Goal: Transaction & Acquisition: Purchase product/service

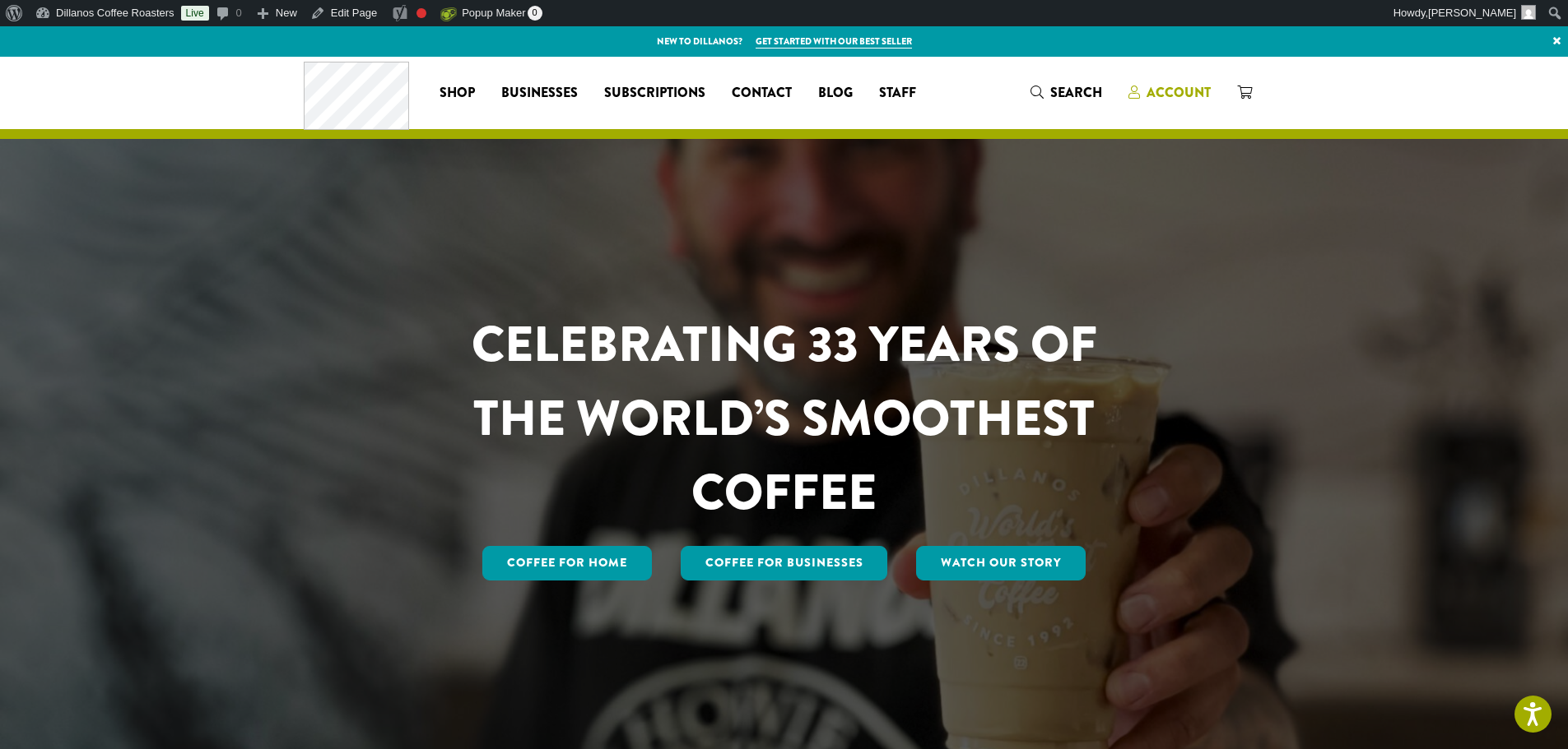
click at [1191, 91] on span "Account" at bounding box center [1179, 92] width 64 height 19
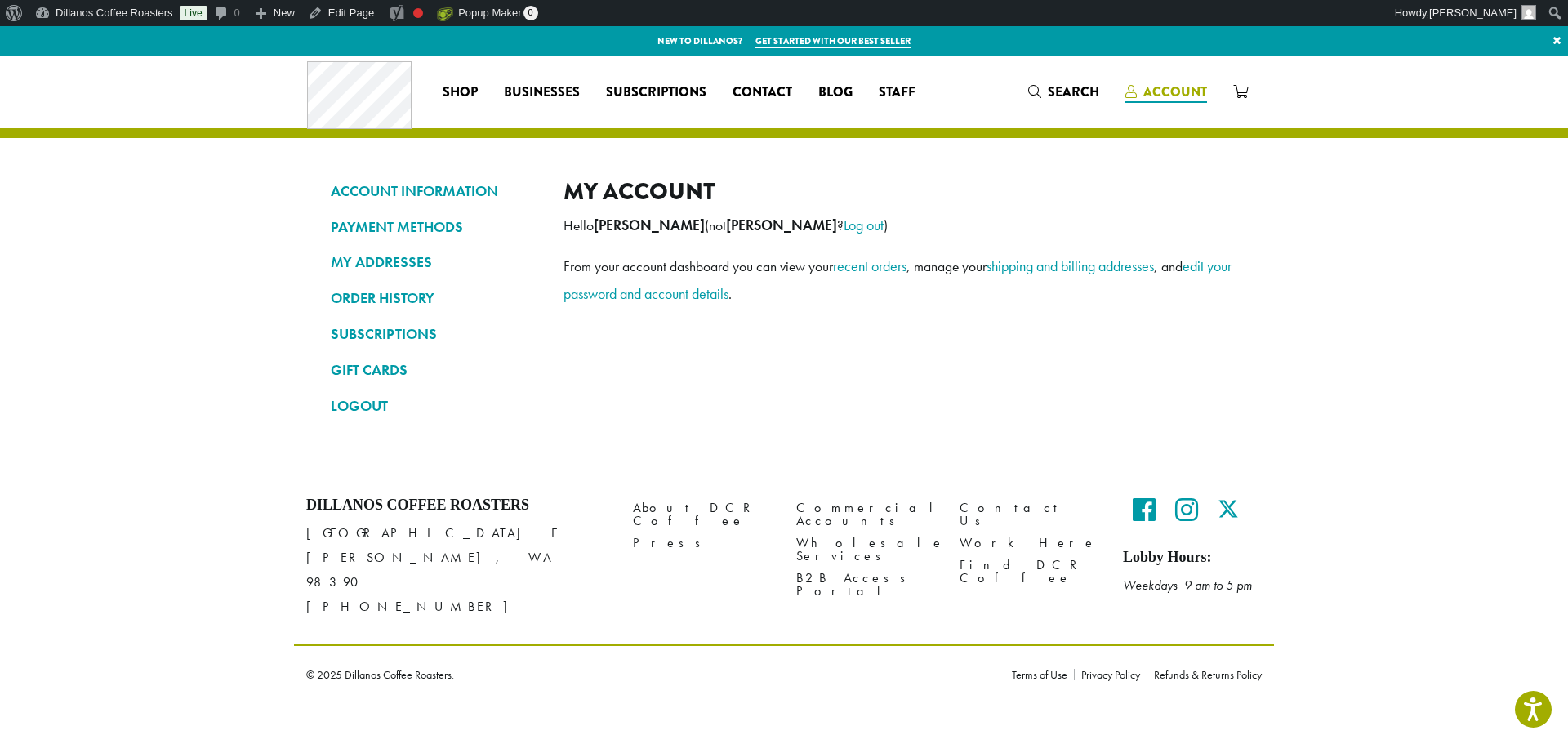
click at [1147, 90] on span "Account" at bounding box center [1175, 91] width 63 height 19
drag, startPoint x: 1039, startPoint y: 84, endPoint x: 975, endPoint y: 97, distance: 65.3
click at [1039, 85] on span "Search" at bounding box center [1064, 92] width 71 height 21
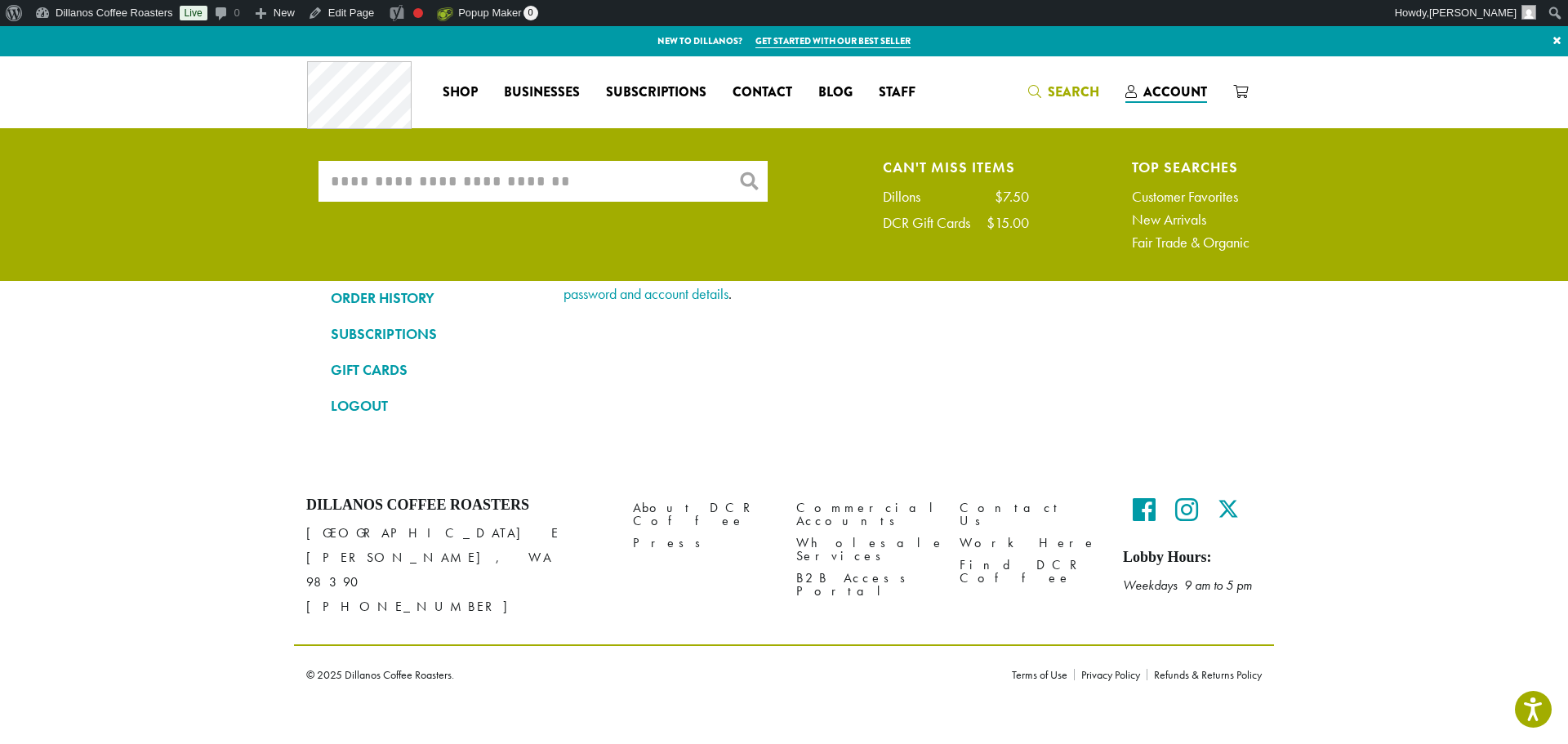
click at [399, 180] on input "What are you searching for?" at bounding box center [543, 181] width 450 height 41
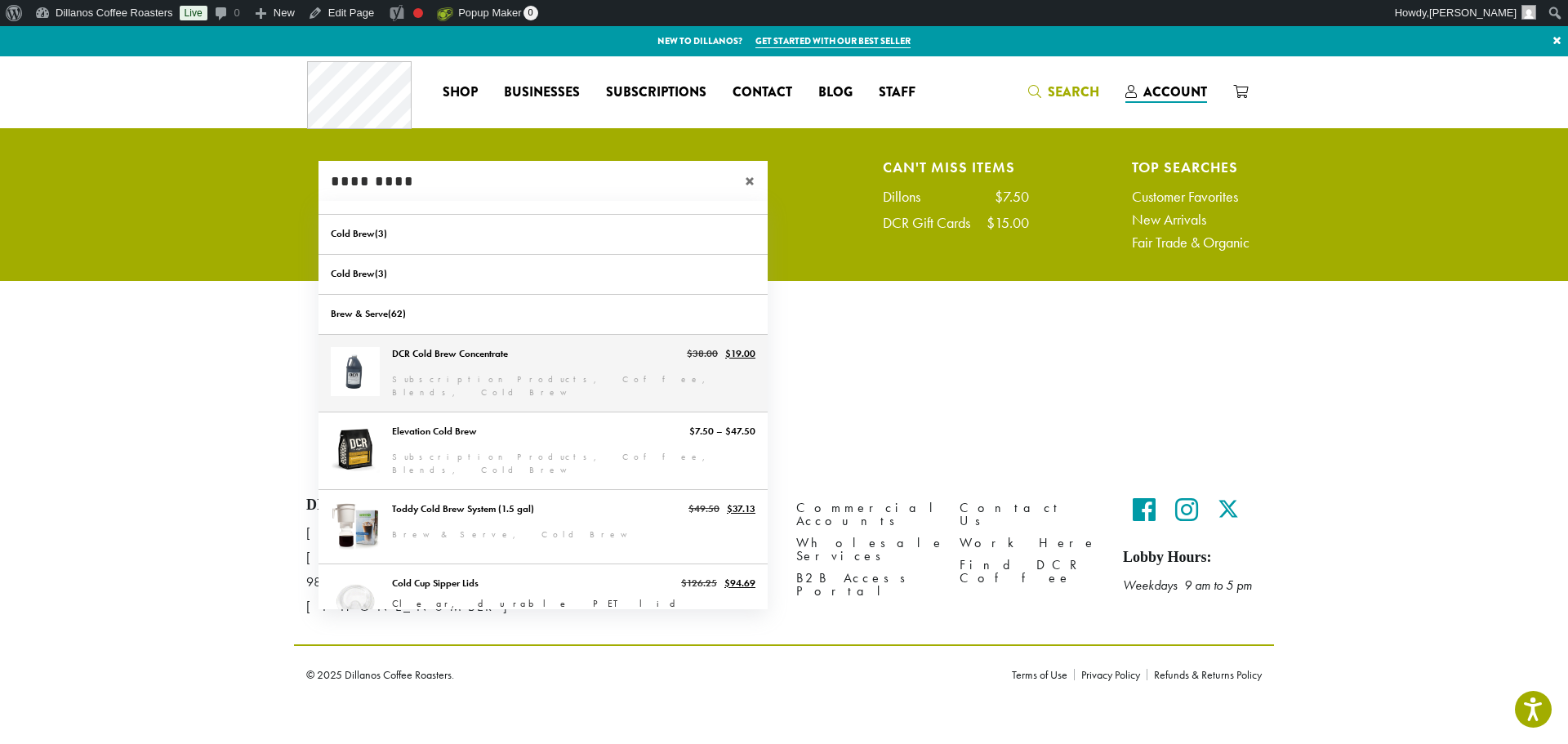
type input "*********"
click at [467, 352] on link "DCR Cold Brew Concentrate" at bounding box center [543, 373] width 450 height 77
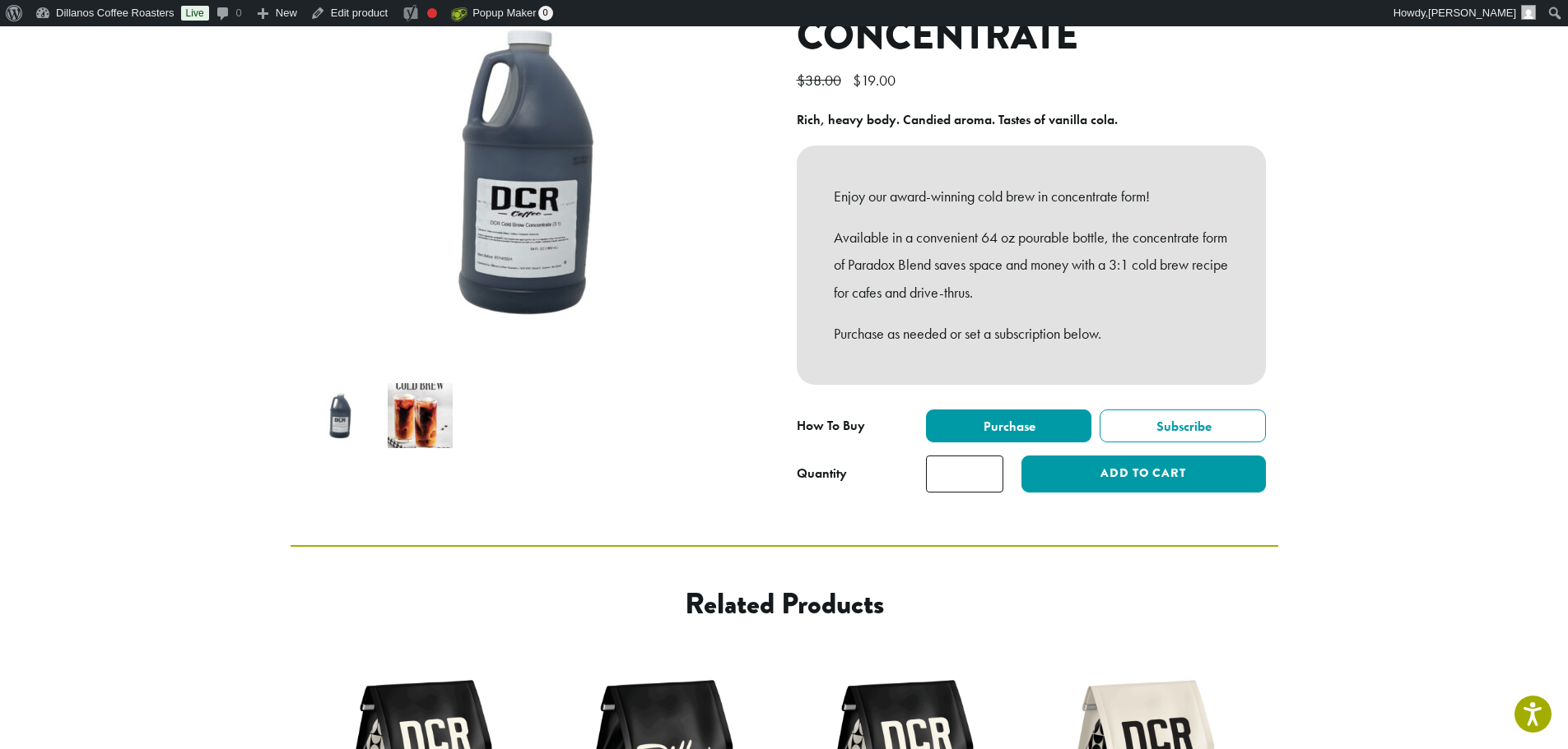
scroll to position [247, 0]
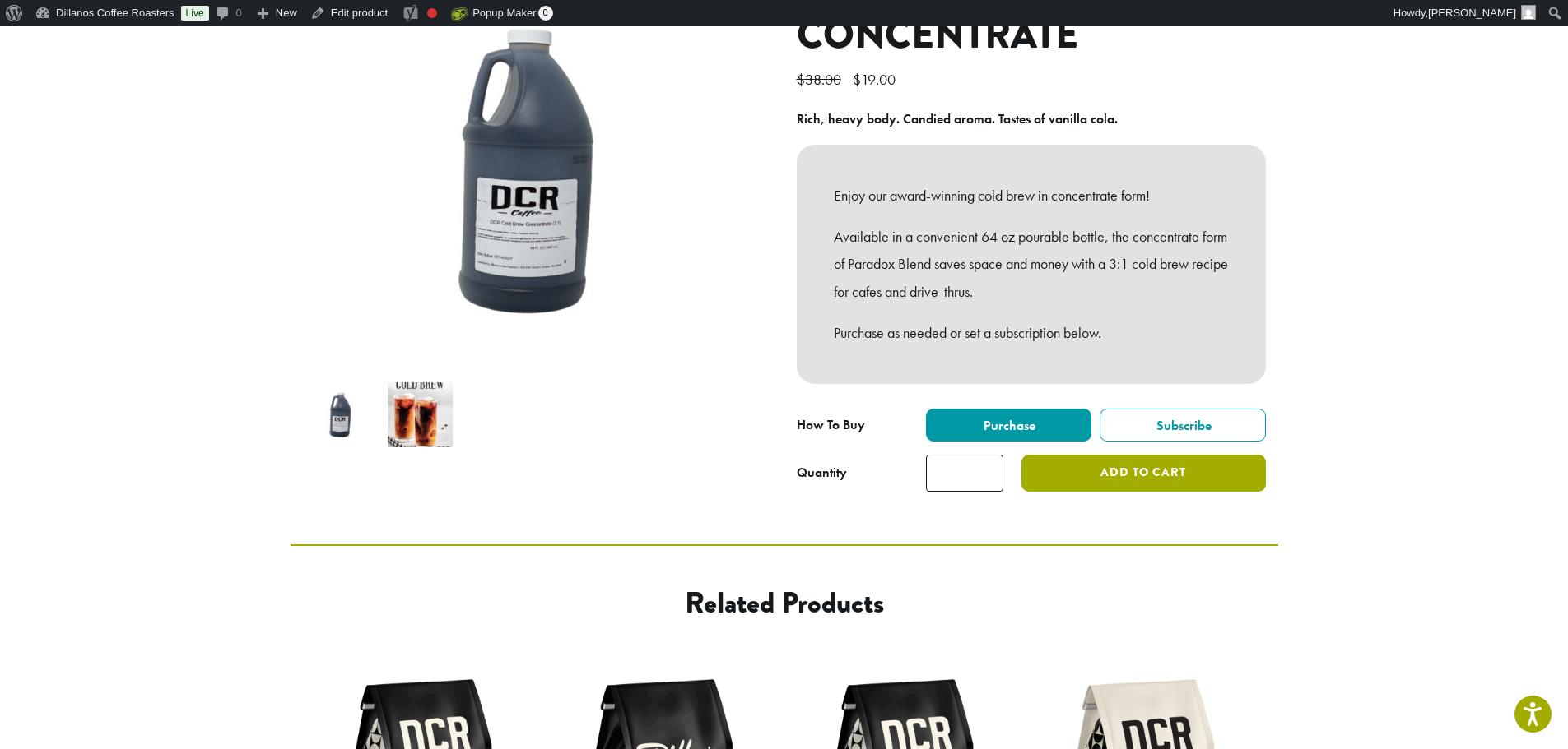
click at [1126, 474] on button "Add to cart" at bounding box center [1142, 473] width 243 height 37
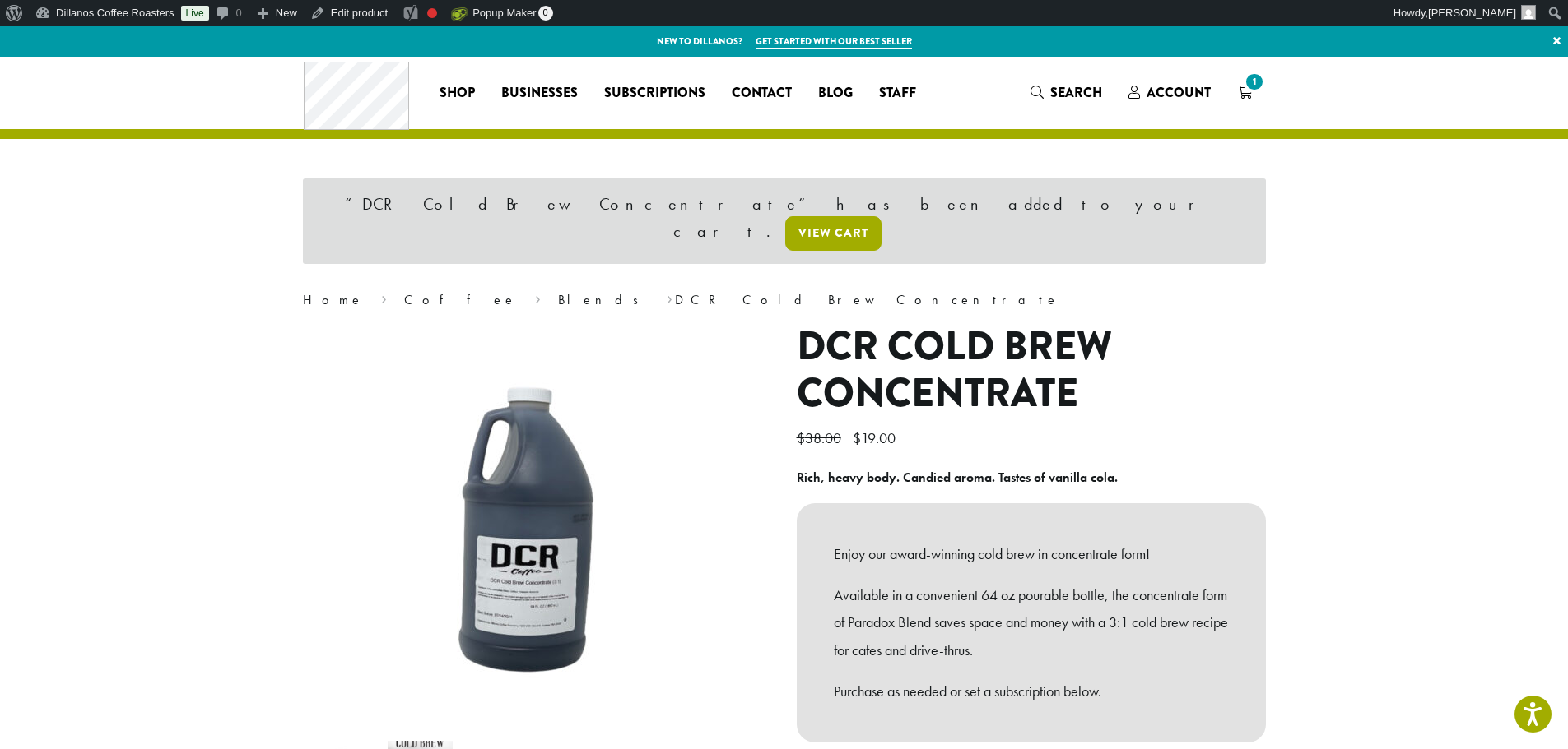
drag, startPoint x: 972, startPoint y: 205, endPoint x: 1111, endPoint y: 213, distance: 139.2
click at [882, 216] on link "View cart" at bounding box center [833, 233] width 97 height 35
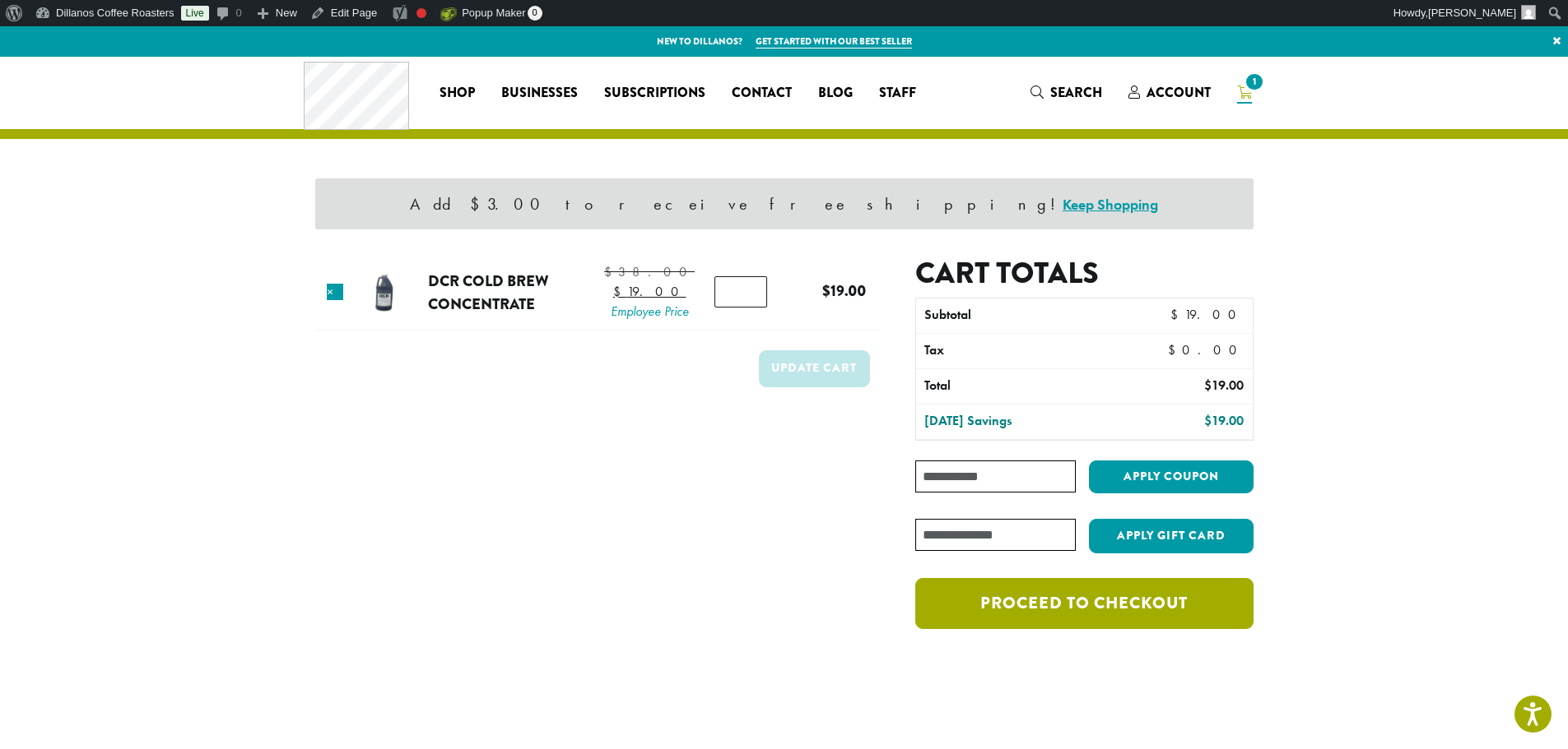
click at [1139, 601] on link "Proceed to checkout" at bounding box center [1084, 604] width 337 height 51
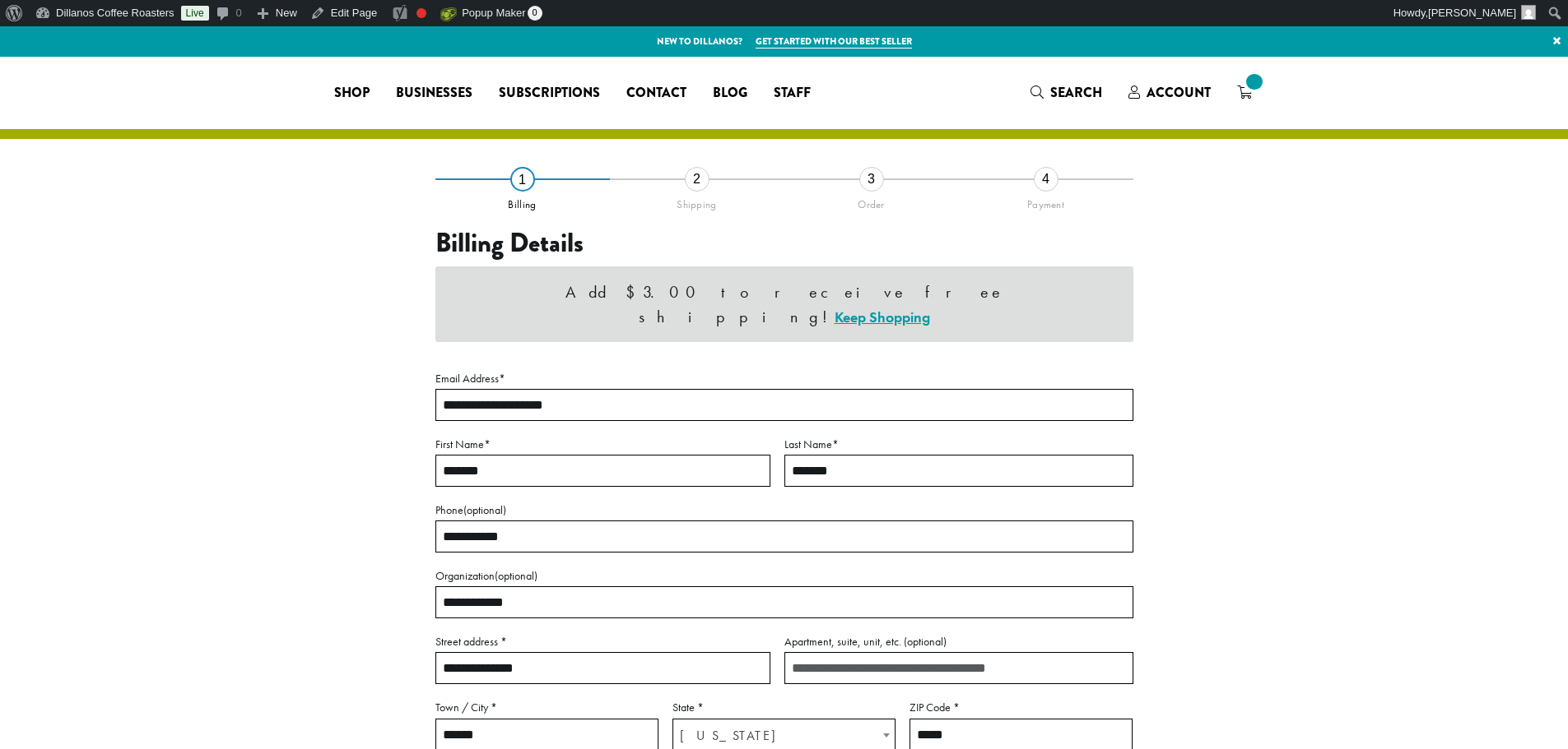
select select "**"
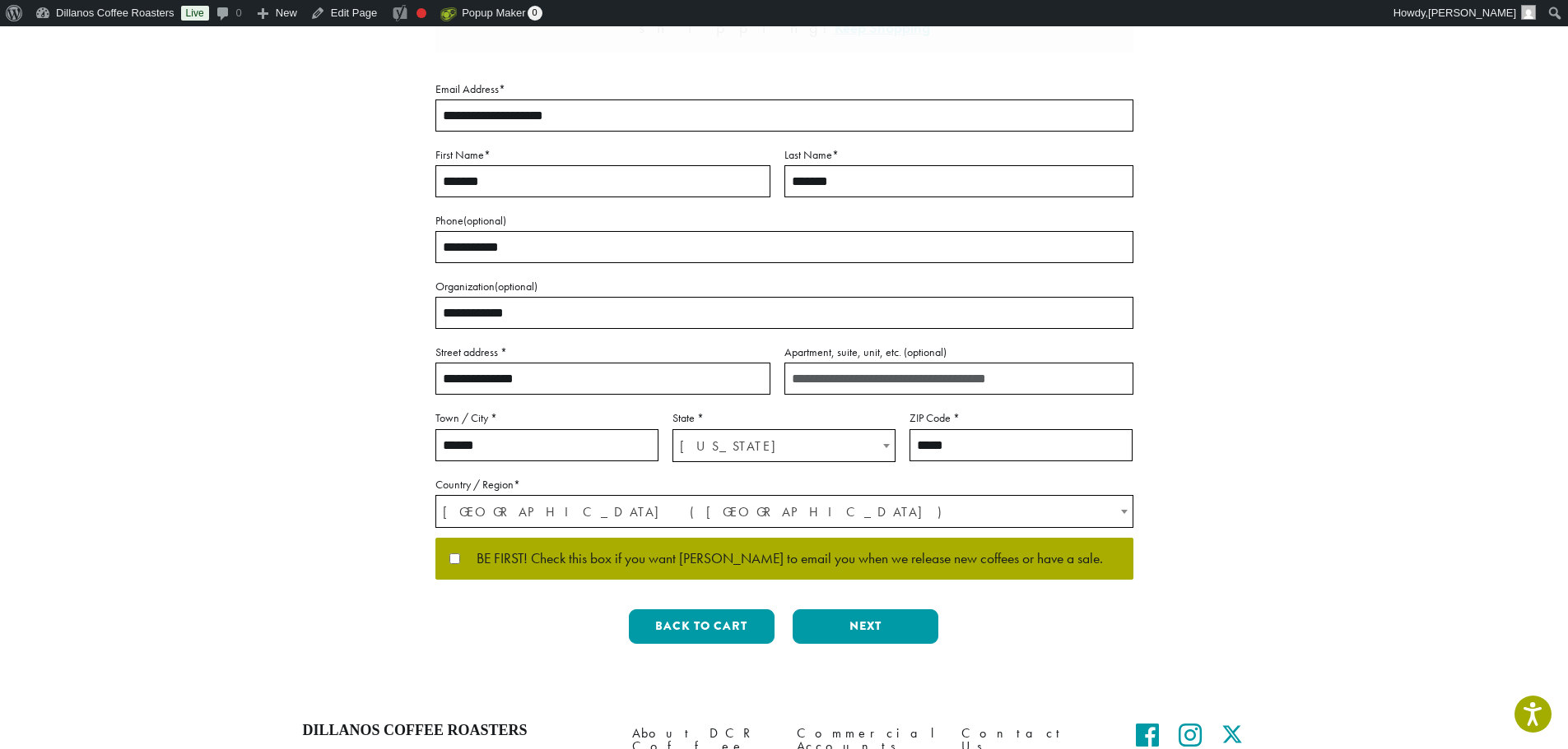
scroll to position [251, 0]
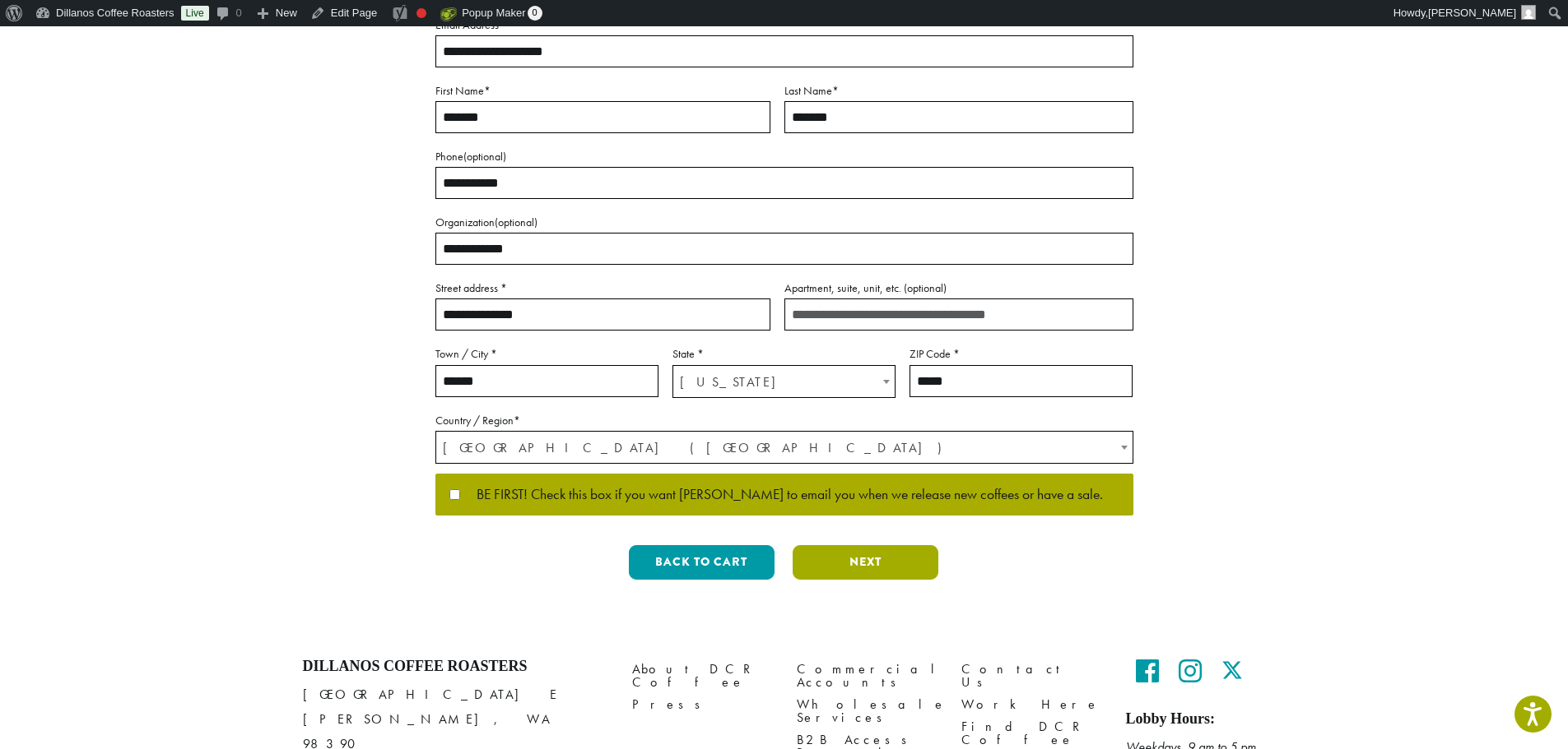
drag, startPoint x: 876, startPoint y: 566, endPoint x: 1256, endPoint y: 446, distance: 398.5
click at [876, 566] on button "Next" at bounding box center [865, 563] width 146 height 35
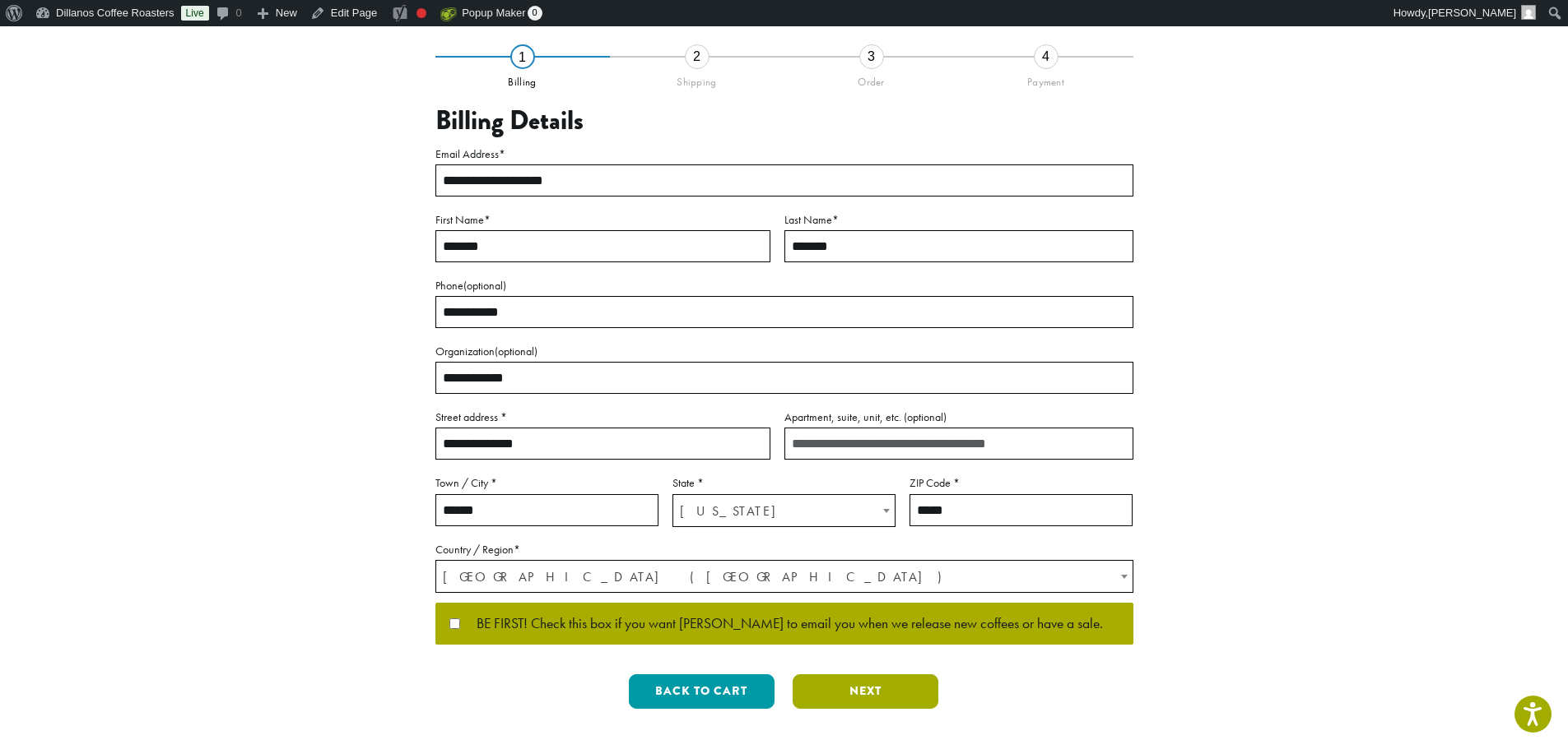
scroll to position [0, 0]
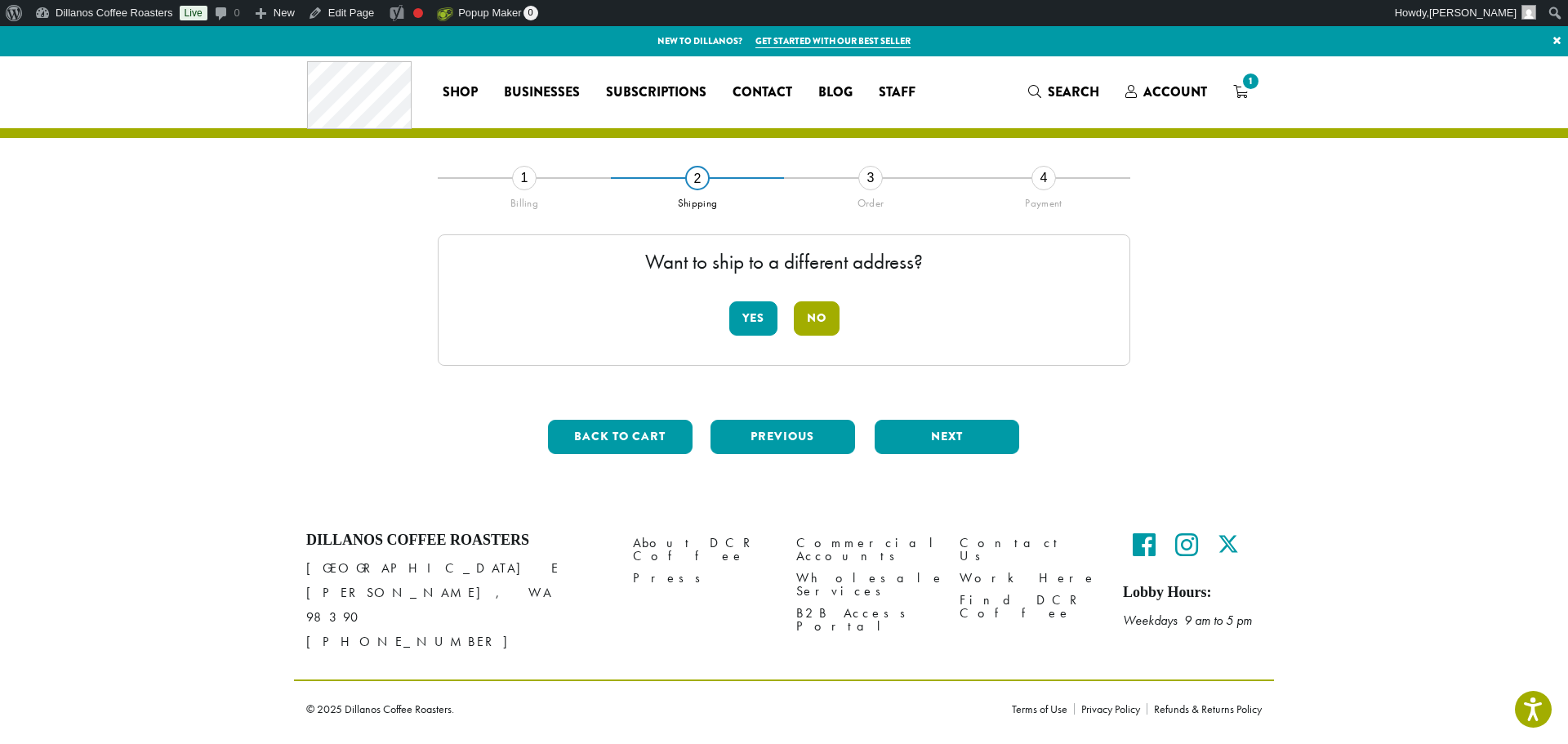
click at [815, 323] on button "No" at bounding box center [816, 319] width 46 height 34
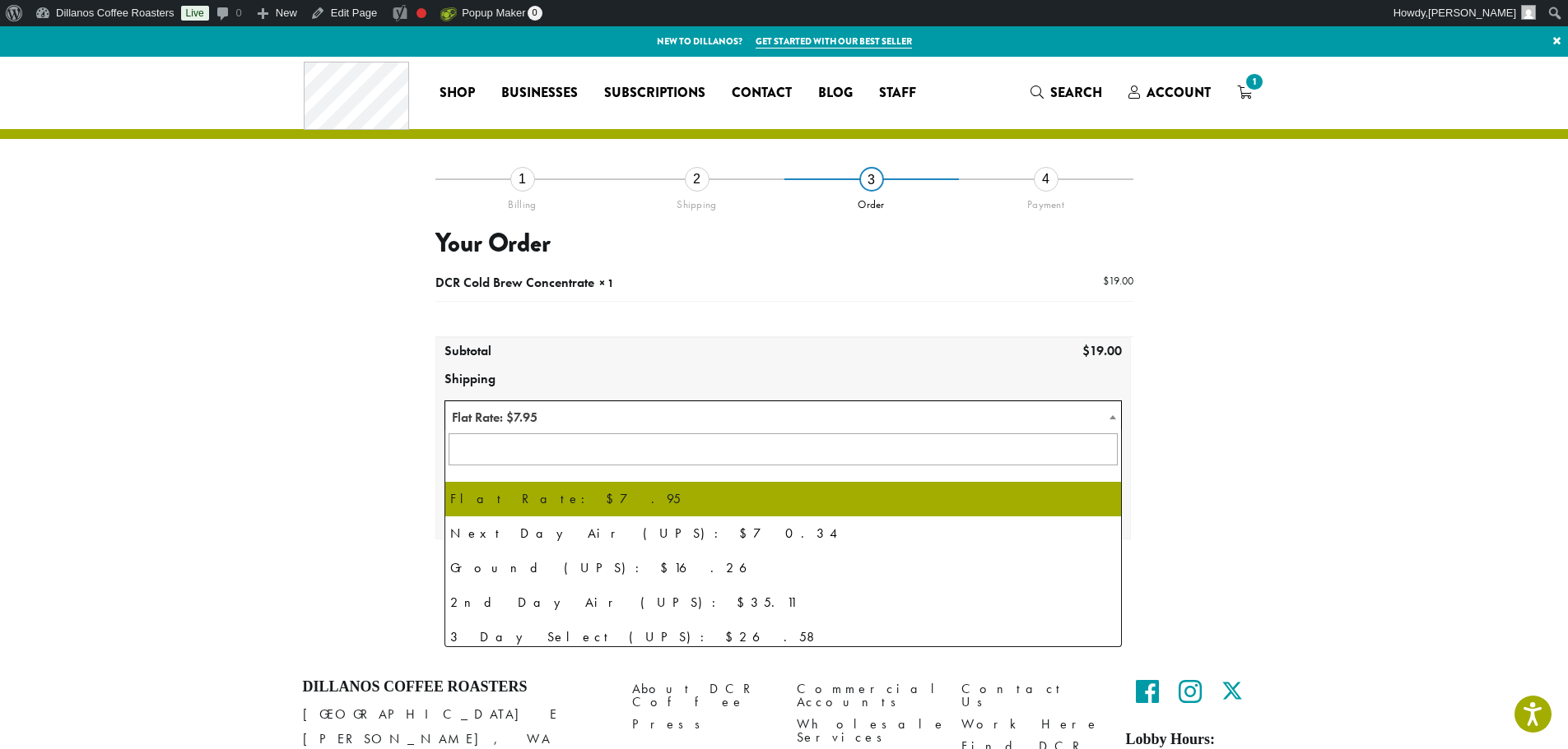
click at [684, 422] on span "Flat Rate: $7.95" at bounding box center [783, 417] width 676 height 32
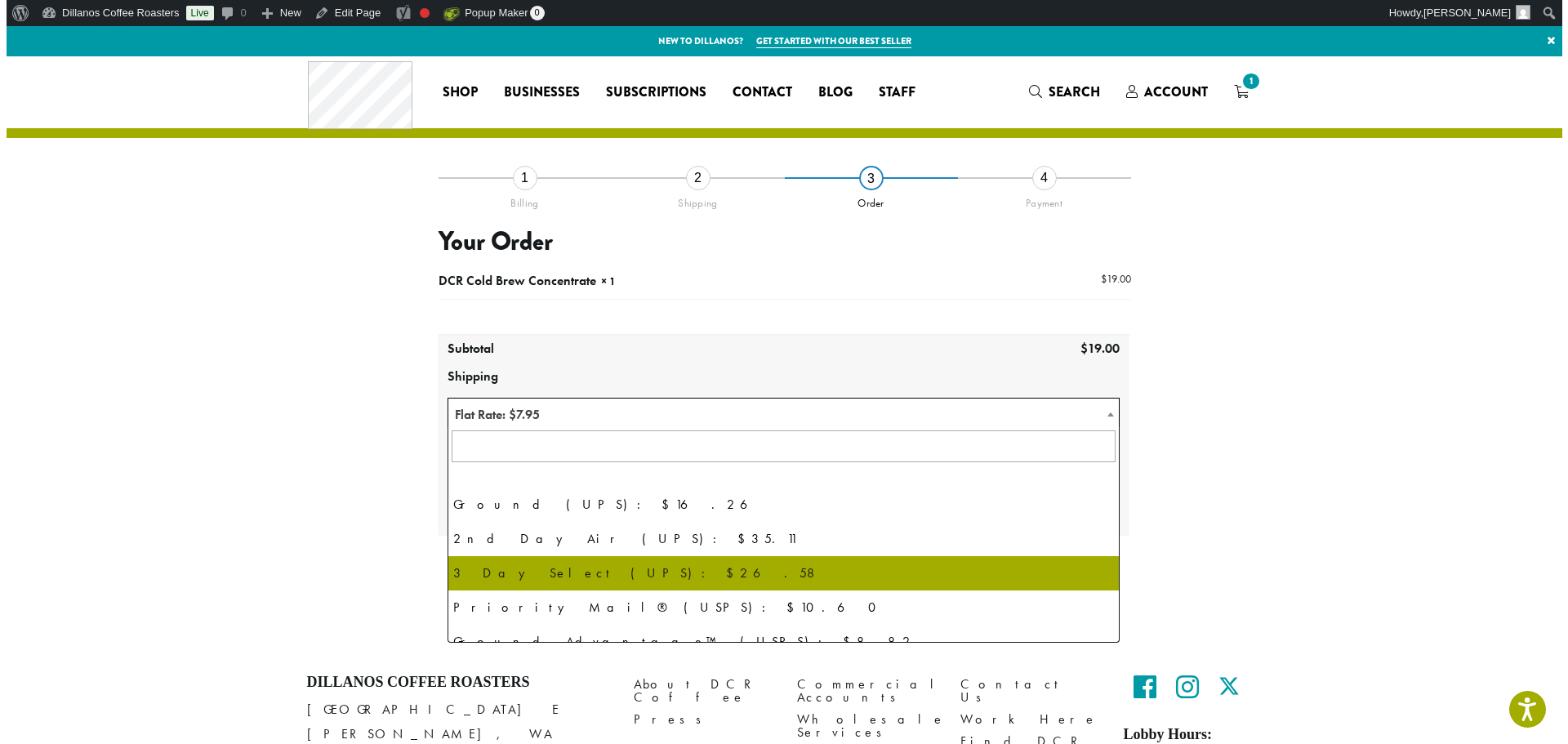
scroll to position [111, 0]
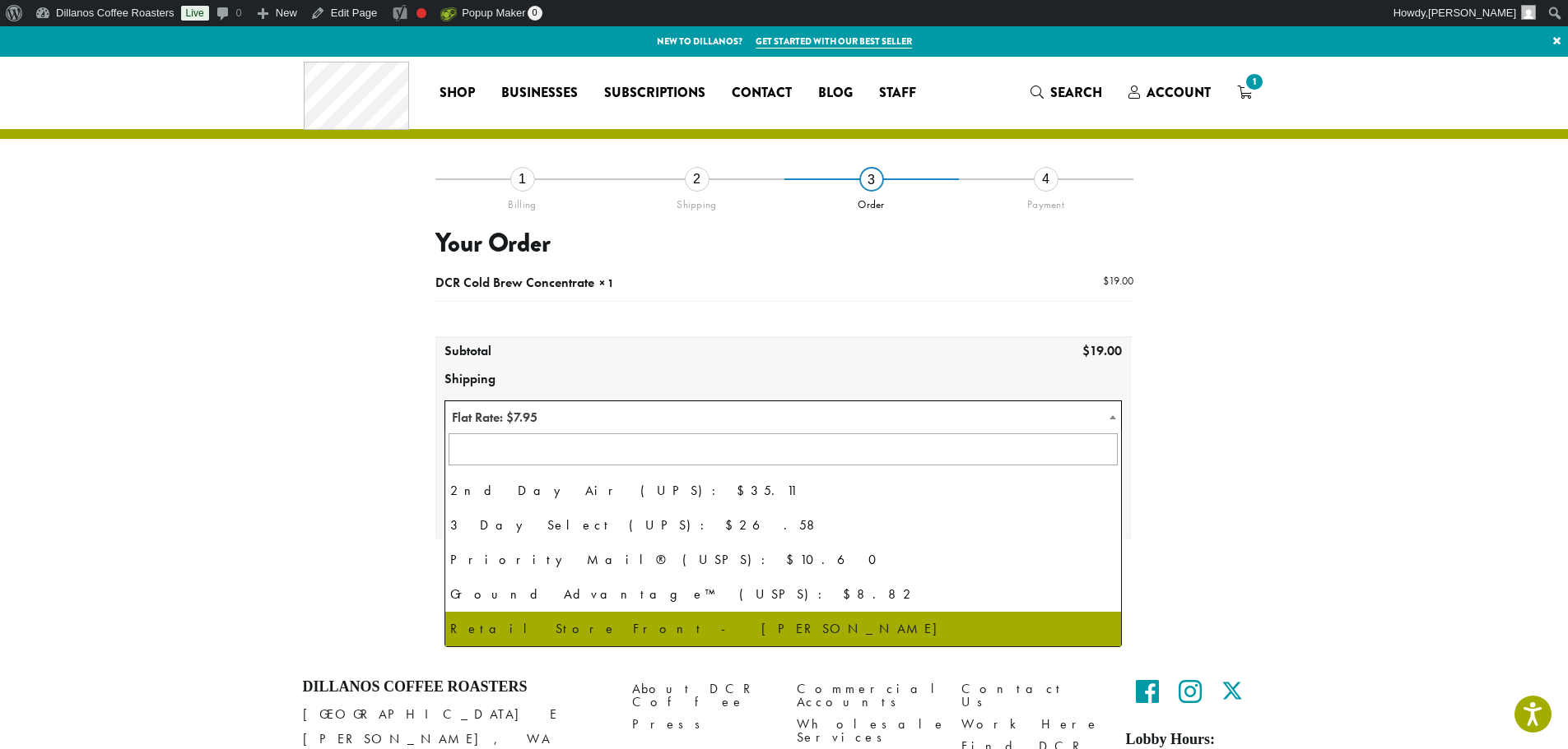
select select "**********"
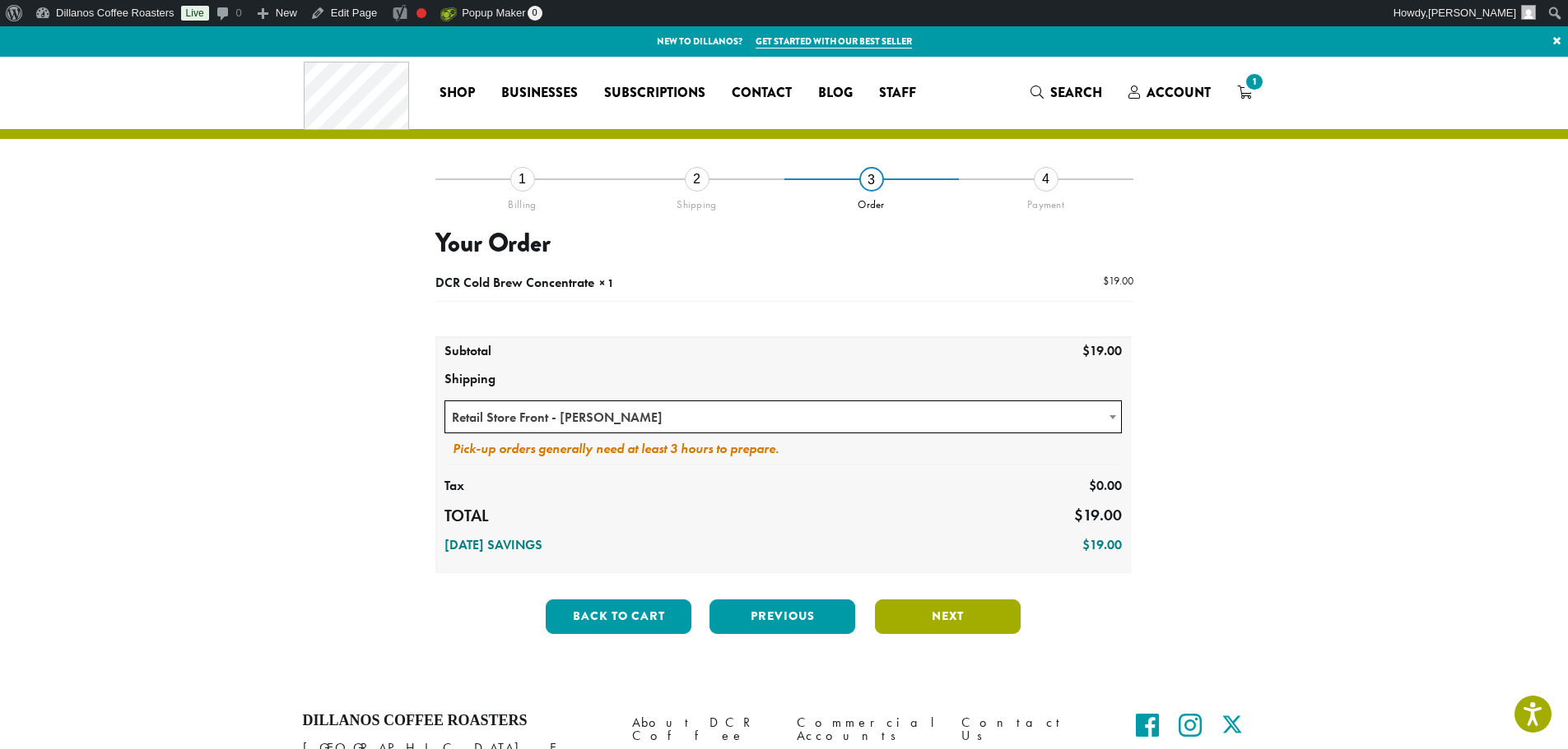
click at [934, 622] on button "Next" at bounding box center [948, 617] width 146 height 35
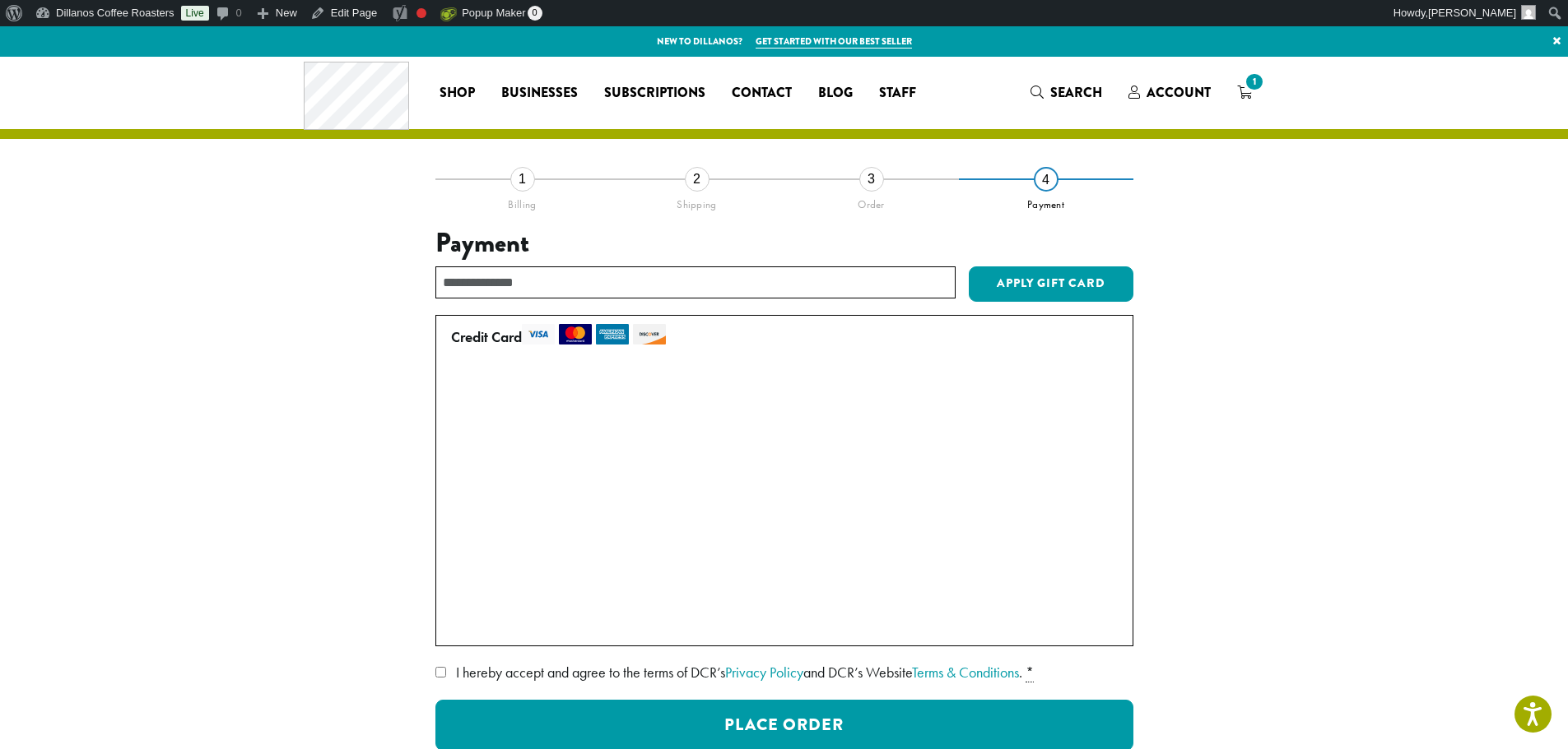
click at [433, 672] on div "**********" at bounding box center [784, 503] width 938 height 650
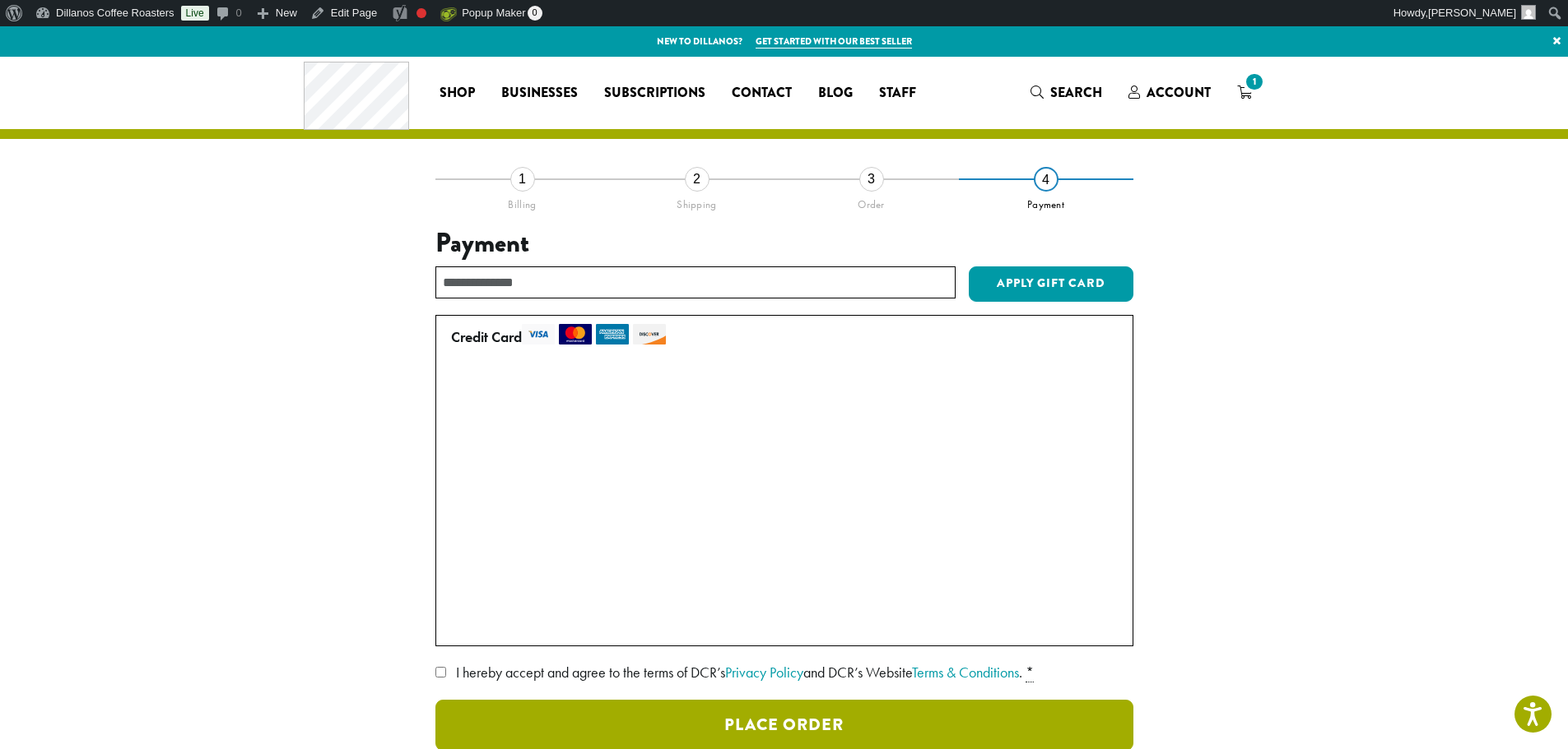
click at [687, 726] on button "Place Order" at bounding box center [785, 725] width 698 height 51
